Goal: Information Seeking & Learning: Check status

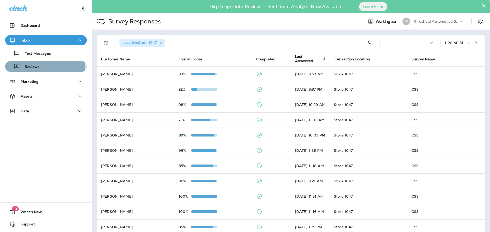
click at [35, 69] on p "Reviews" at bounding box center [30, 67] width 20 height 5
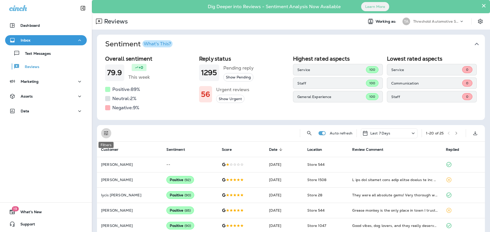
click at [106, 135] on icon "Filters" at bounding box center [106, 133] width 6 height 6
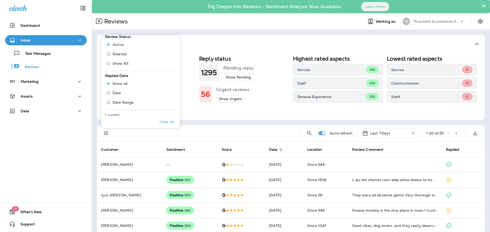
scroll to position [204, 0]
click at [164, 79] on p "Only" at bounding box center [166, 79] width 8 height 4
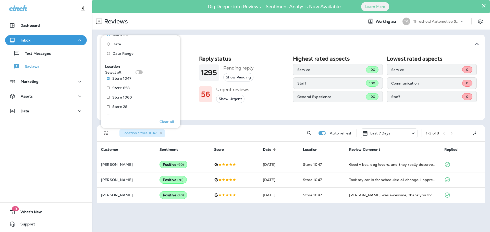
click at [222, 31] on div "Sentiment What's This? Overall sentiment 79.9 +0 This week Positive: 89 % Neutr…" at bounding box center [291, 119] width 398 height 179
